Goal: Communication & Community: Answer question/provide support

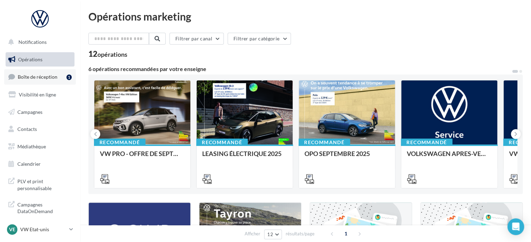
click at [59, 74] on link "Boîte de réception 1" at bounding box center [40, 76] width 72 height 15
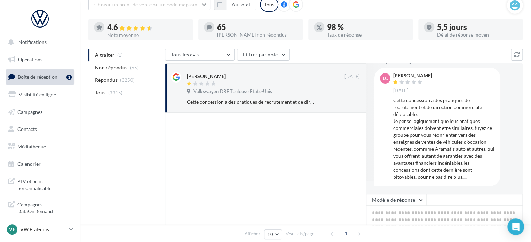
scroll to position [70, 0]
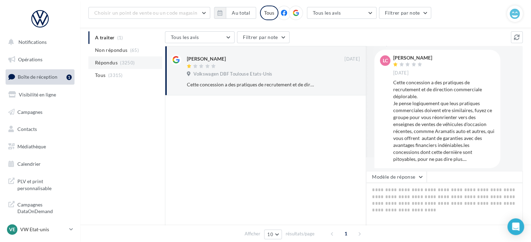
click at [105, 61] on span "Répondus" at bounding box center [106, 62] width 23 height 7
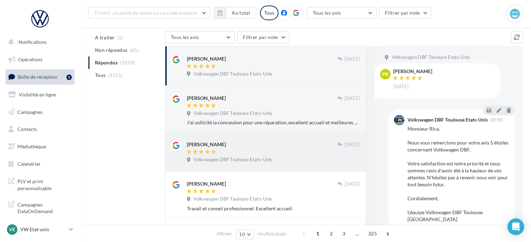
click at [246, 148] on div "Isabelle Loustalot" at bounding box center [262, 147] width 150 height 15
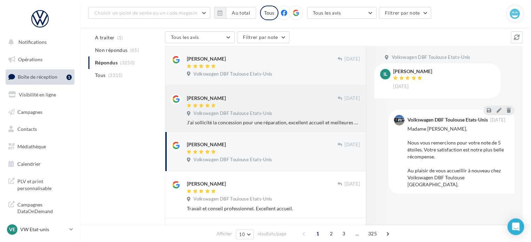
click at [239, 106] on div at bounding box center [262, 106] width 150 height 6
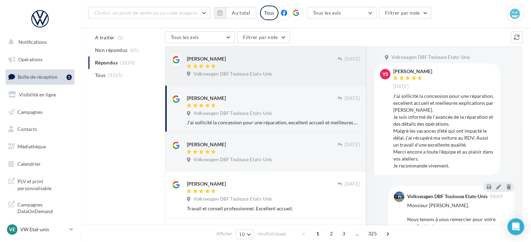
click at [231, 80] on div "Philippe Rica 15 sept. Volkswagen DBF Toulouse Etats-Unis" at bounding box center [265, 66] width 201 height 40
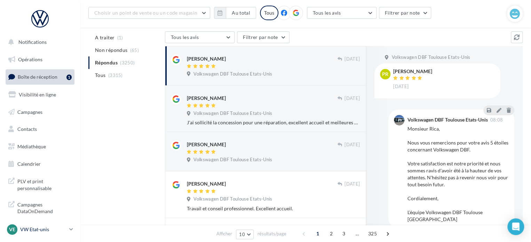
click at [71, 228] on icon at bounding box center [71, 229] width 4 height 6
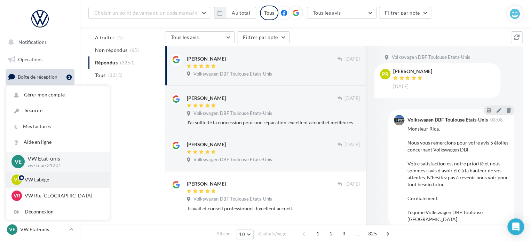
click at [54, 183] on div "VL VW Labège vw-kear-31670" at bounding box center [57, 179] width 93 height 10
